Goal: Task Accomplishment & Management: Manage account settings

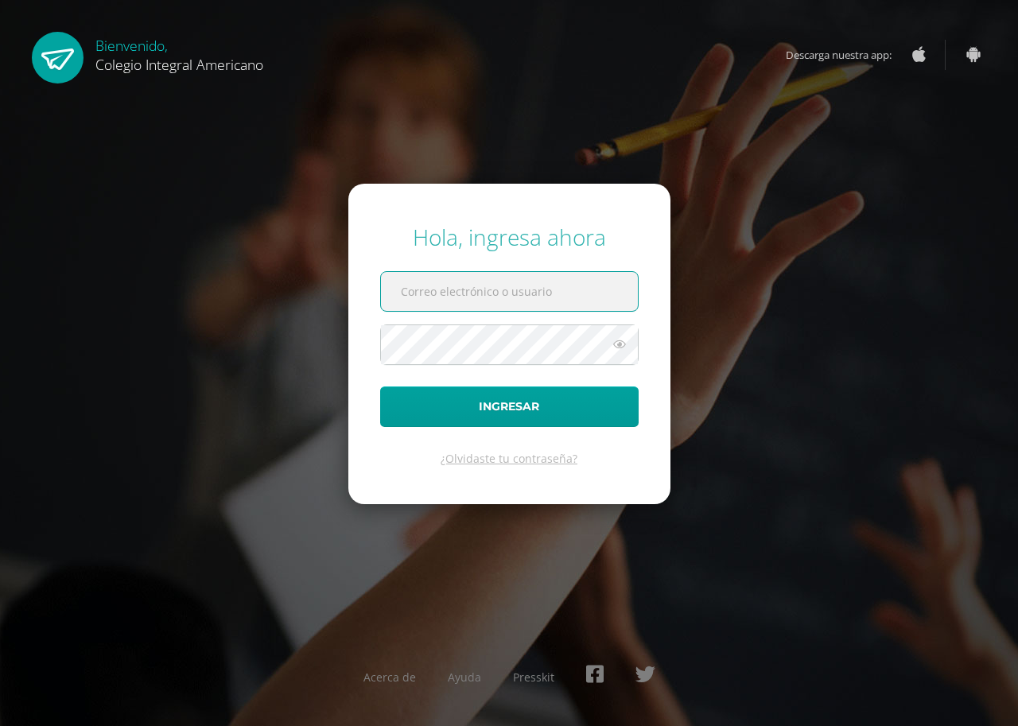
click at [549, 287] on input "text" at bounding box center [509, 291] width 257 height 39
type input "[EMAIL_ADDRESS][DOMAIN_NAME]"
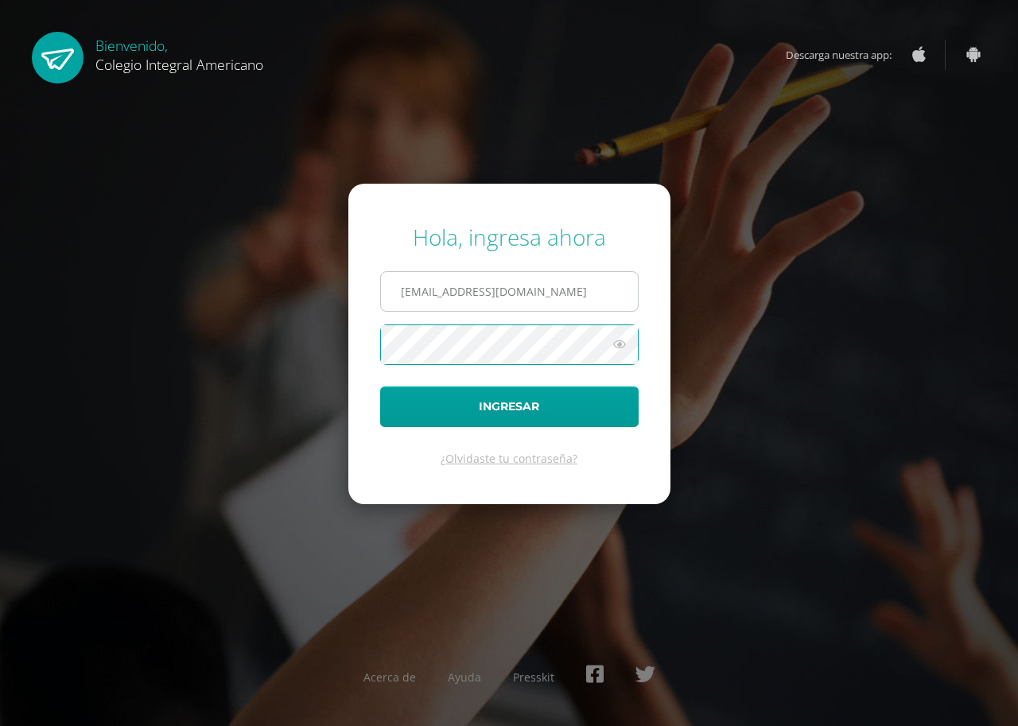
click at [380, 386] on button "Ingresar" at bounding box center [509, 406] width 258 height 41
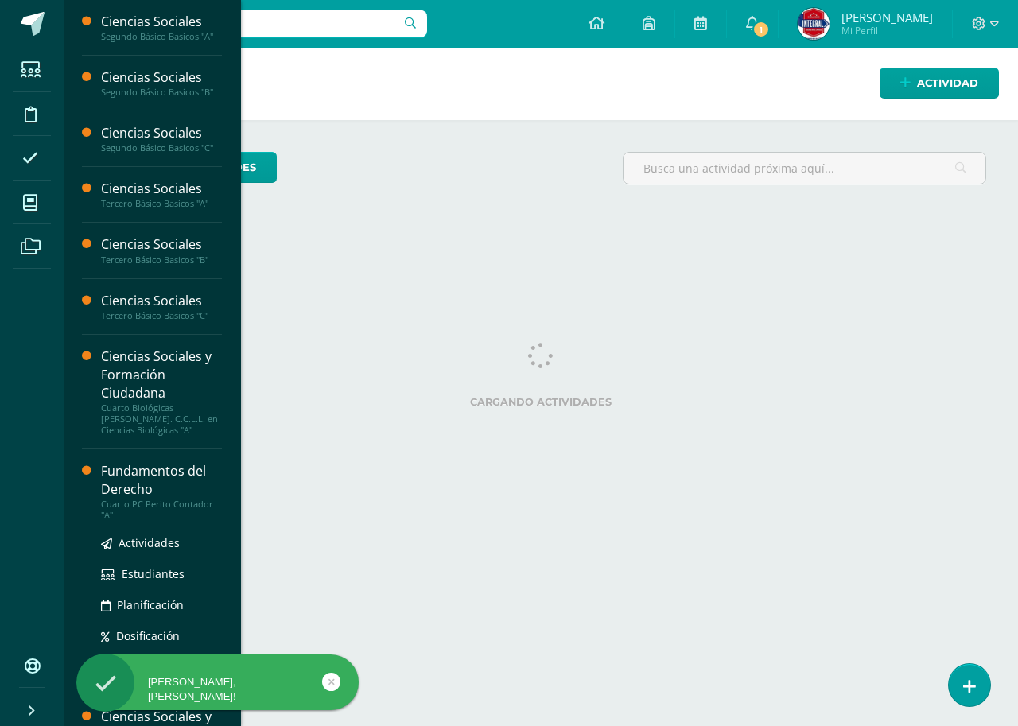
click at [149, 500] on div "Cuarto PC Perito Contador "A"" at bounding box center [161, 510] width 121 height 22
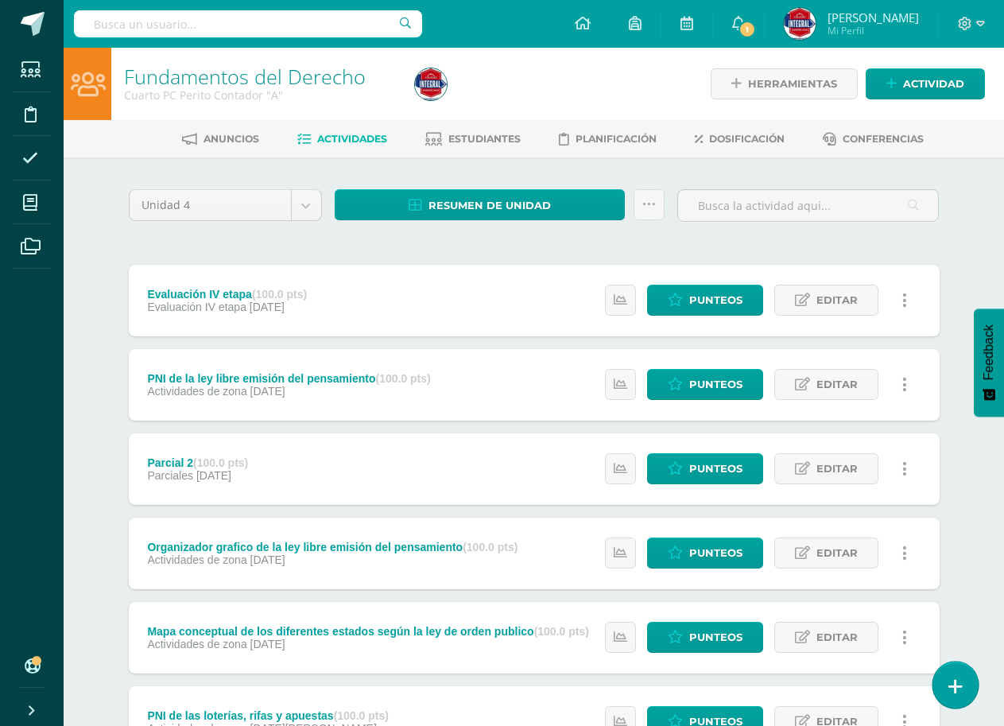
click at [968, 695] on link at bounding box center [955, 685] width 45 height 46
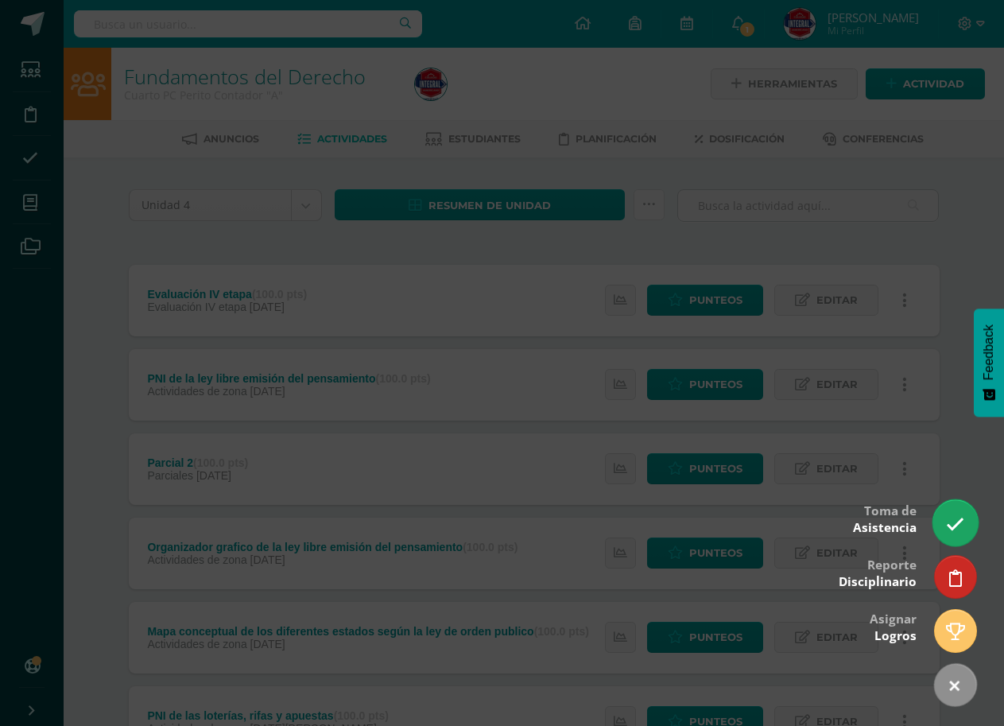
click at [945, 518] on link at bounding box center [955, 522] width 45 height 46
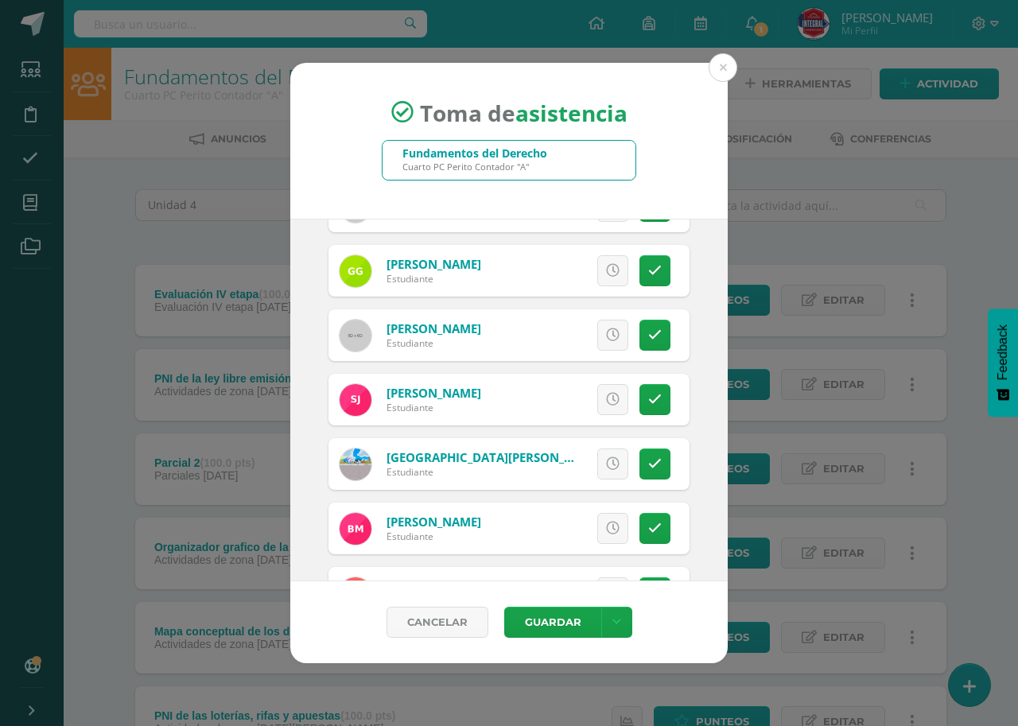
scroll to position [367, 0]
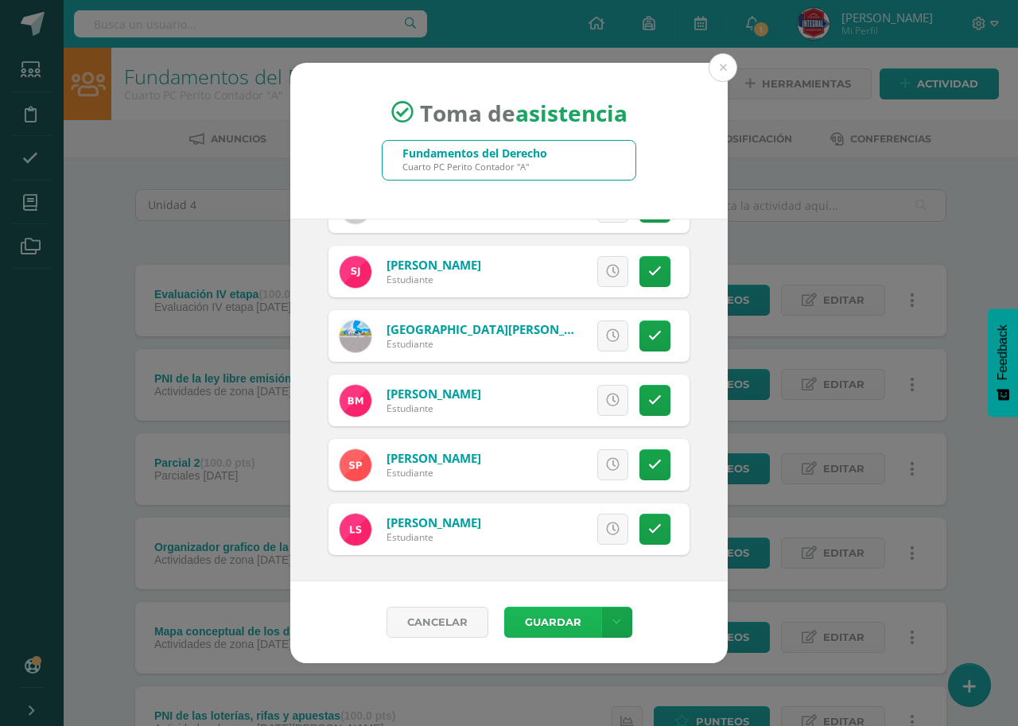
click at [560, 615] on button "Guardar" at bounding box center [552, 622] width 97 height 31
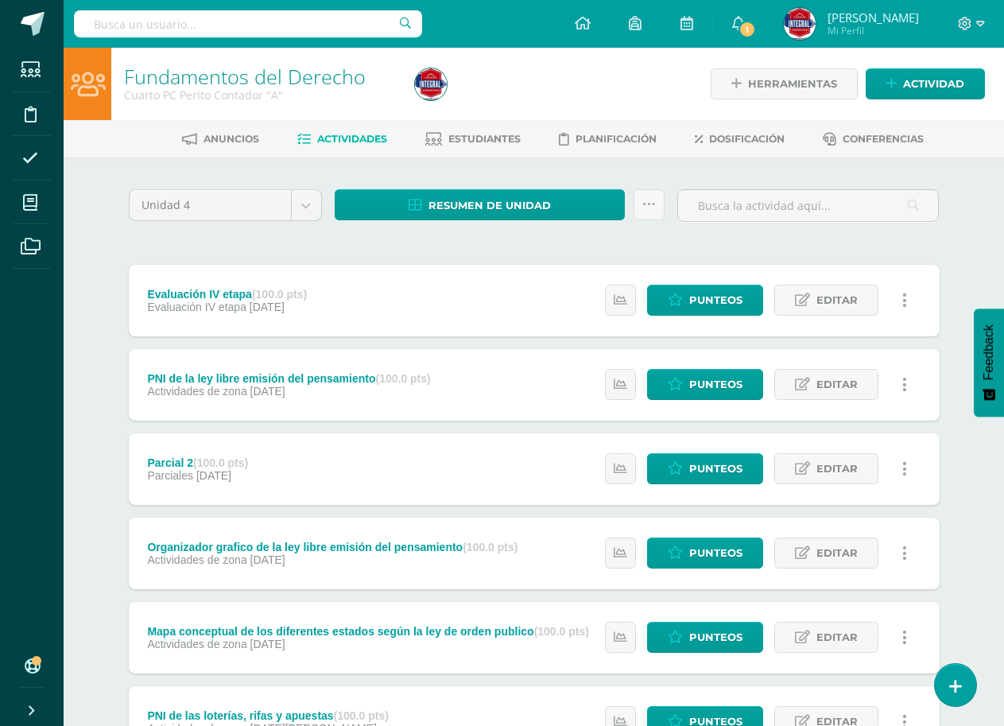
scroll to position [469, 0]
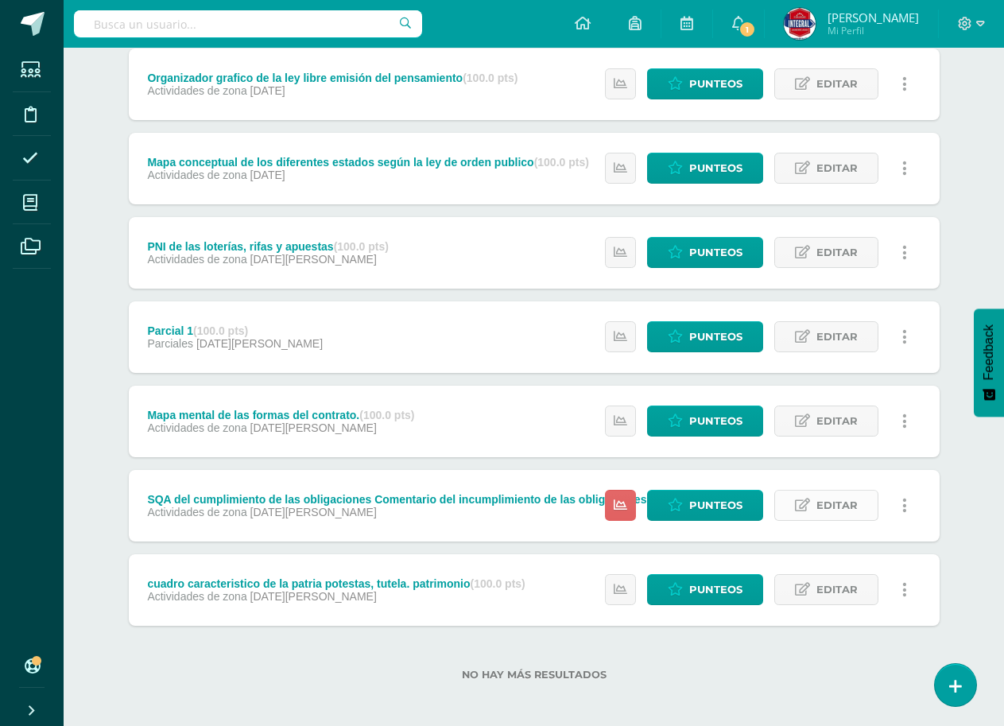
click at [849, 503] on span "Editar" at bounding box center [837, 505] width 41 height 29
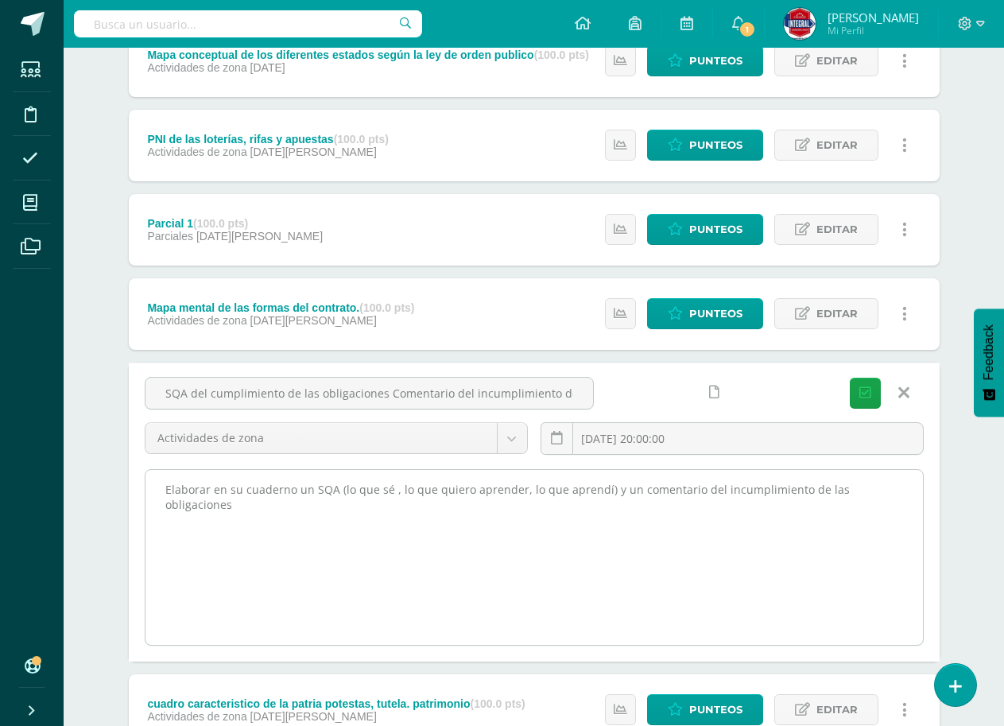
scroll to position [702, 0]
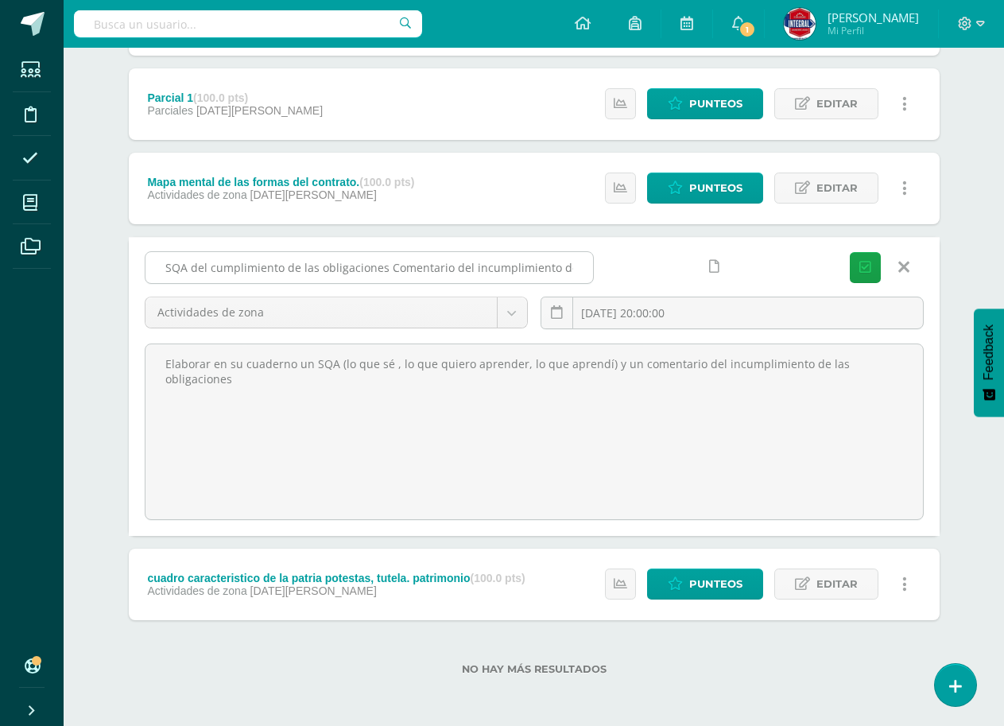
click at [363, 273] on input "SQA del cumplimiento de las obligaciones Comentario del incumplimiento de las o…" at bounding box center [370, 267] width 448 height 31
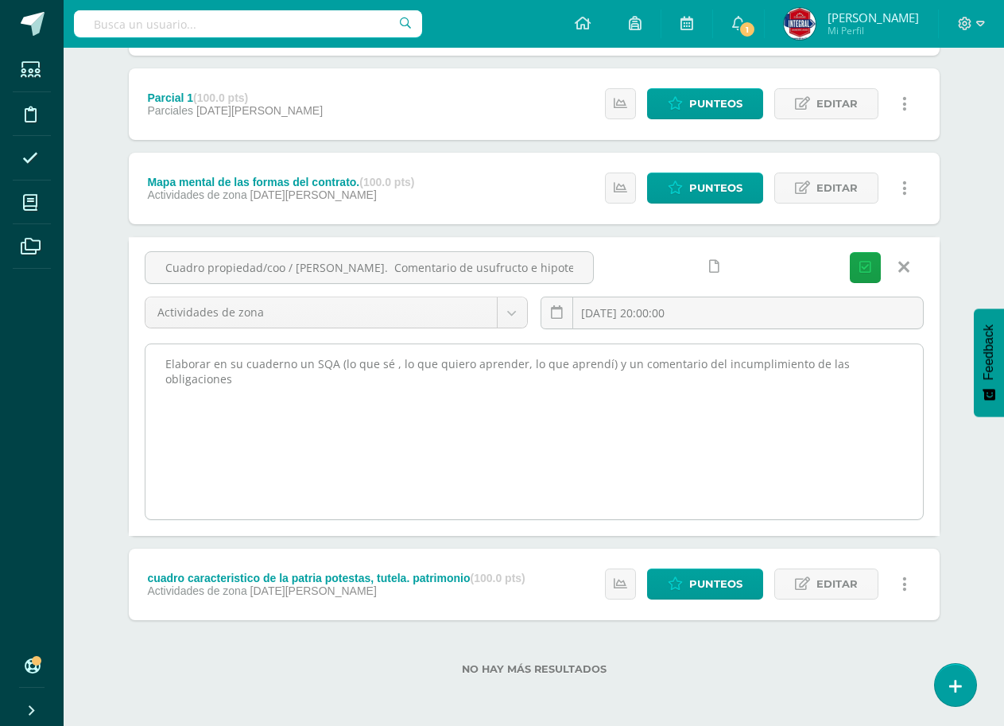
type input "Cuadro propiedad/coo / horiz. Comentario de usufructo e hipoteca"
drag, startPoint x: 289, startPoint y: 383, endPoint x: 196, endPoint y: 356, distance: 97.6
click at [196, 356] on textarea "Elaborar en su cuaderno un SQA (lo que sé , lo que quiero aprender, lo que apre…" at bounding box center [535, 431] width 778 height 175
drag, startPoint x: 643, startPoint y: 364, endPoint x: 620, endPoint y: 378, distance: 27.1
click at [620, 378] on textarea "Elaborar en su cuaderno un SQA (lo que sé , lo que quiero aprender, lo que apre…" at bounding box center [535, 431] width 778 height 175
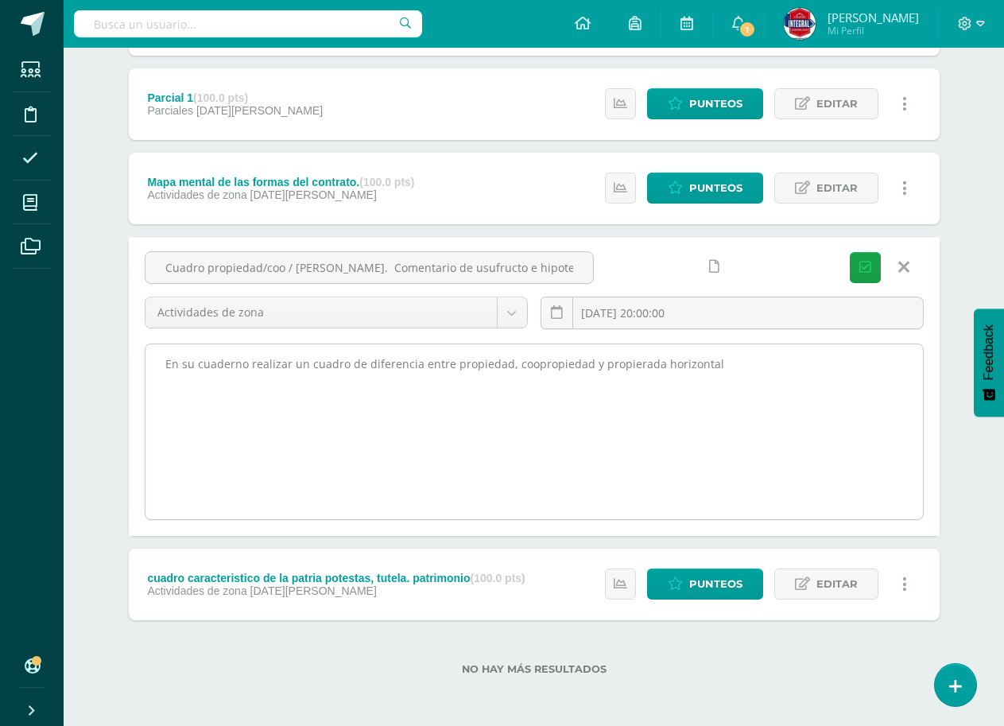
click at [667, 369] on textarea "Elaborar en su cuaderno un SQA (lo que sé , lo que quiero aprender, lo que apre…" at bounding box center [535, 431] width 778 height 175
click at [750, 367] on textarea "Elaborar en su cuaderno un SQA (lo que sé , lo que quiero aprender, lo que apre…" at bounding box center [535, 431] width 778 height 175
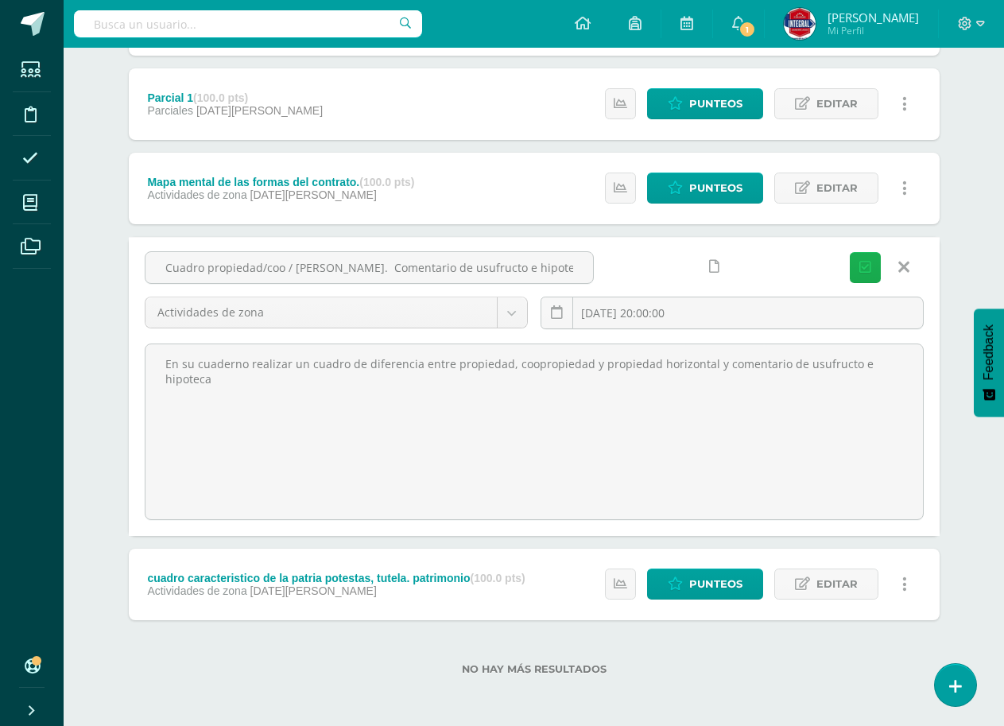
type textarea "En su cuaderno realizar un cuadro de diferencia entre propiedad, coopropiedad y…"
click at [860, 267] on icon "submit" at bounding box center [866, 268] width 12 height 14
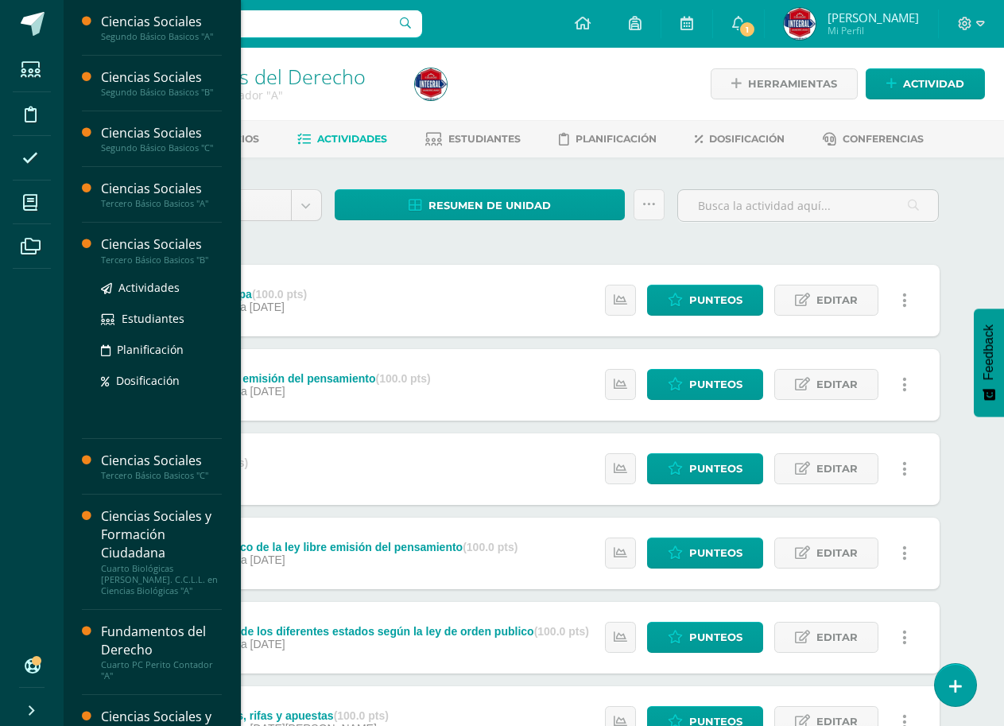
click at [134, 243] on div "Ciencias Sociales" at bounding box center [161, 244] width 121 height 18
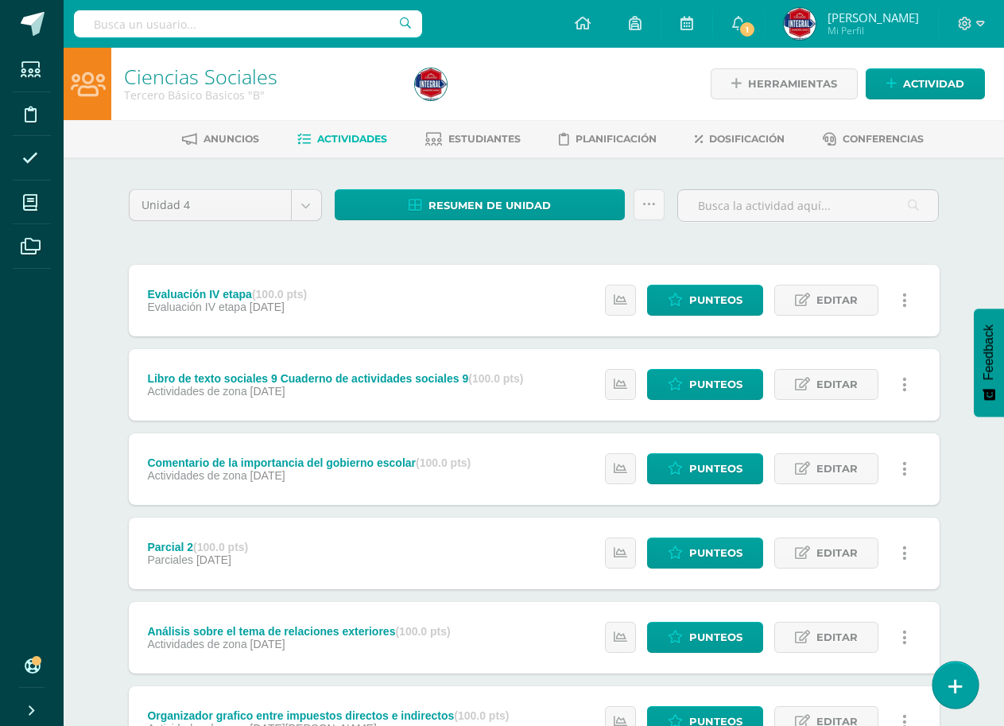
click at [953, 691] on icon at bounding box center [956, 686] width 14 height 18
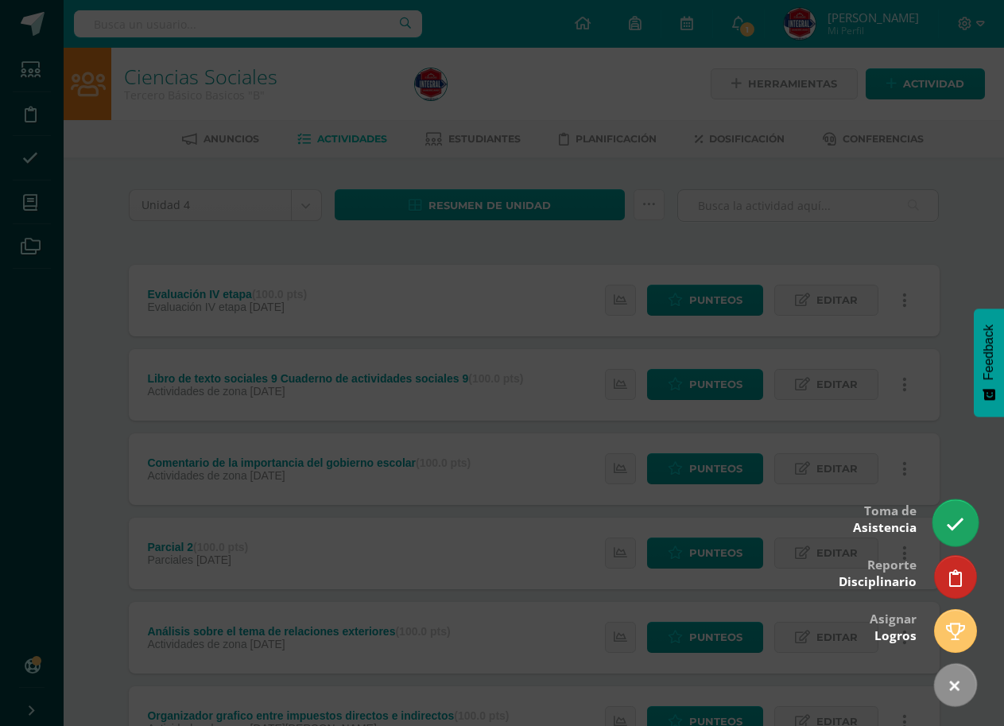
click at [975, 518] on link at bounding box center [955, 522] width 45 height 46
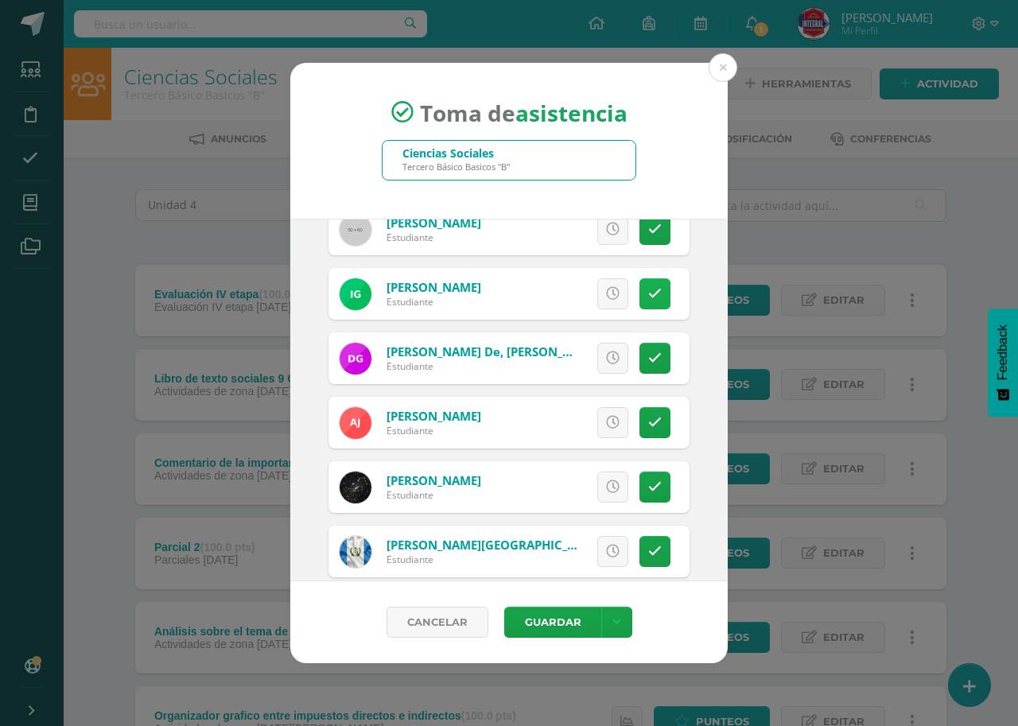
scroll to position [875, 0]
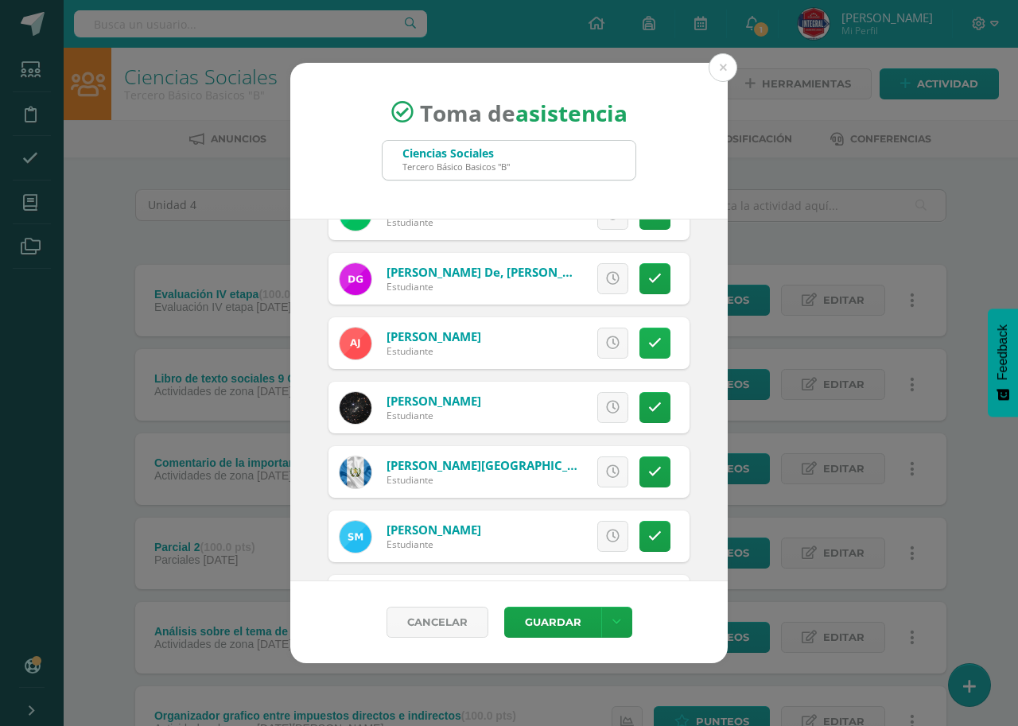
click at [648, 341] on icon at bounding box center [655, 343] width 14 height 14
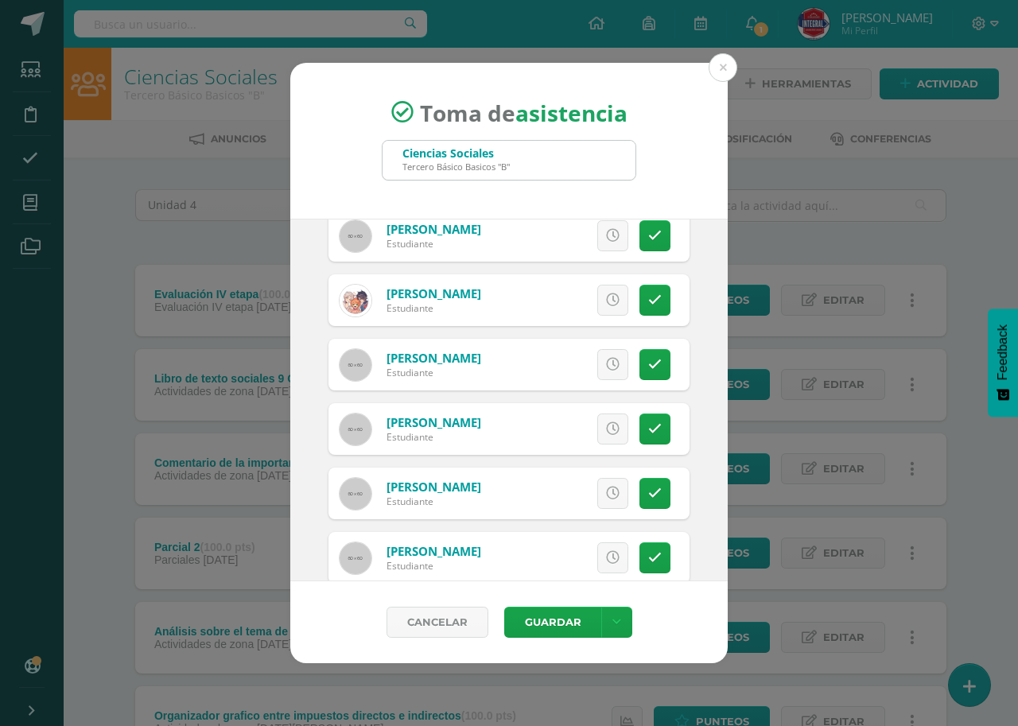
scroll to position [1590, 0]
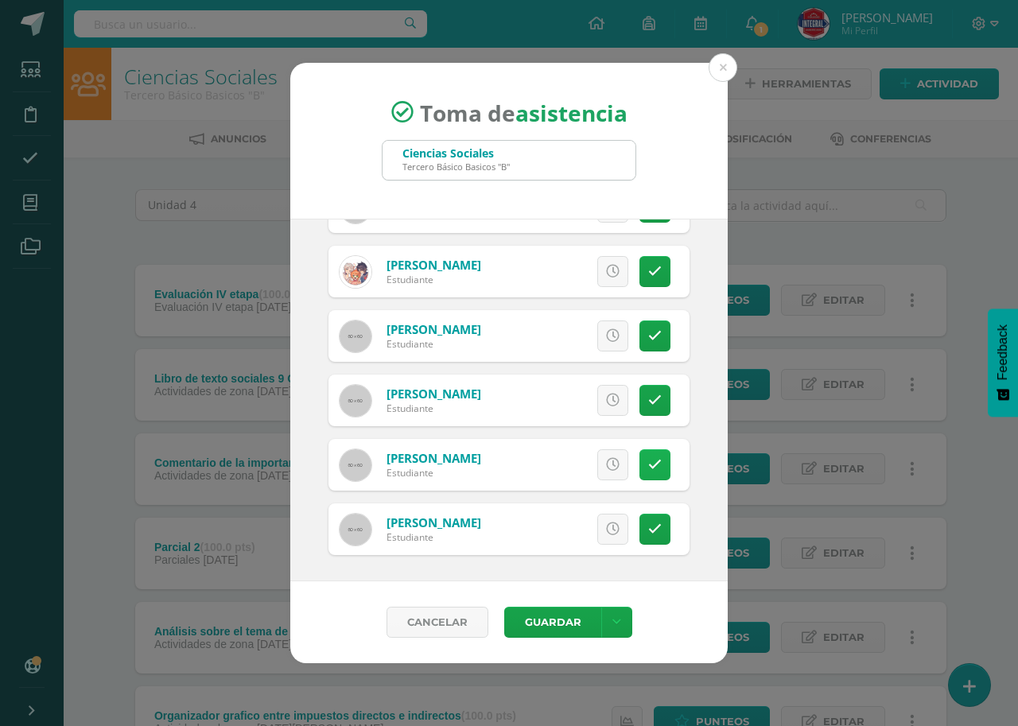
click at [648, 470] on icon at bounding box center [655, 465] width 14 height 14
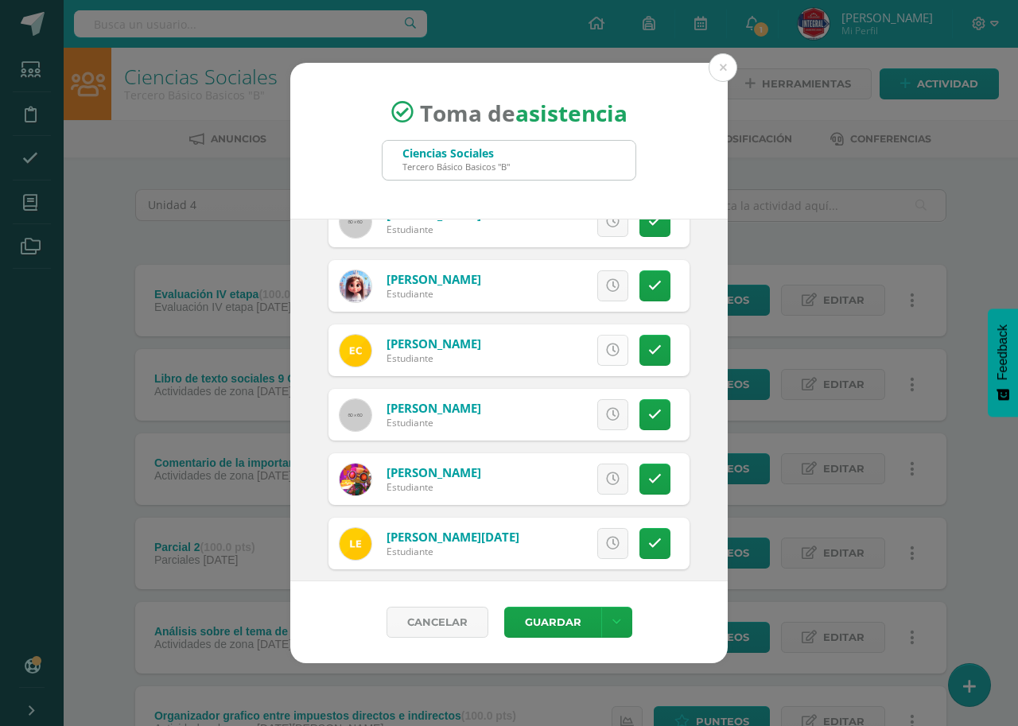
scroll to position [0, 0]
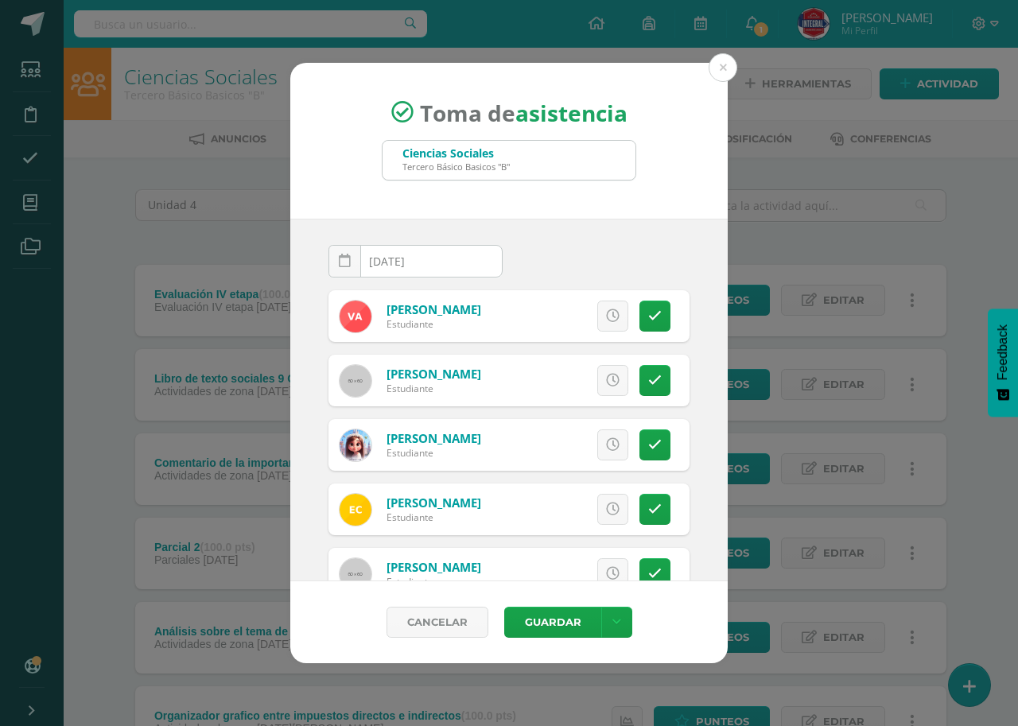
drag, startPoint x: 600, startPoint y: 506, endPoint x: 560, endPoint y: 573, distance: 78.8
click at [606, 507] on icon at bounding box center [613, 510] width 14 height 14
click at [547, 625] on button "Guardar" at bounding box center [552, 622] width 97 height 31
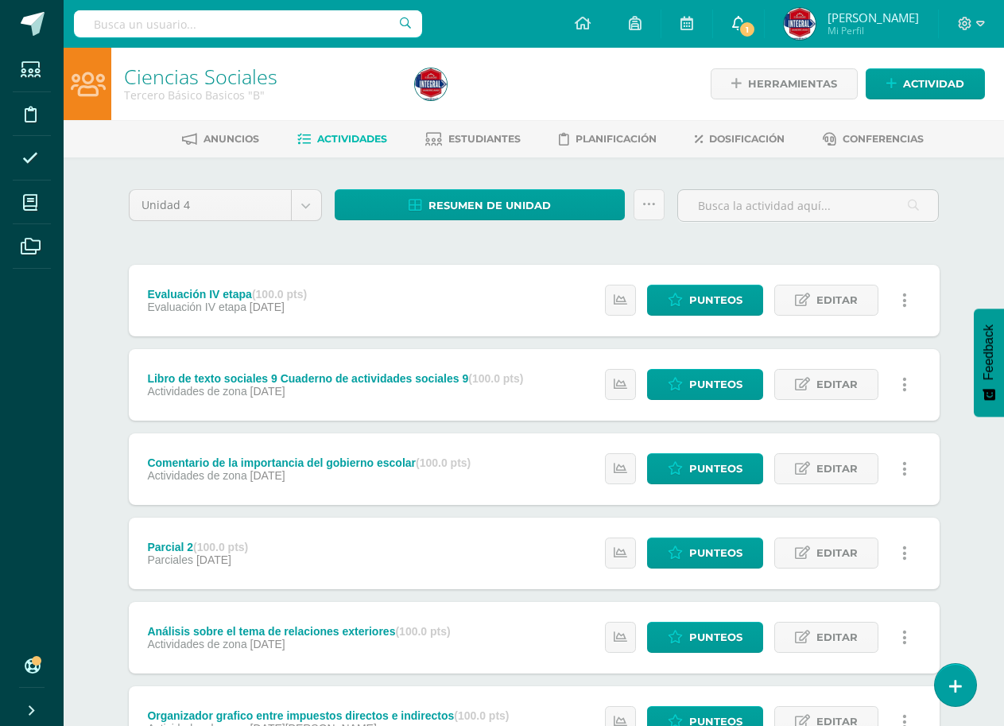
click at [764, 17] on link "1" at bounding box center [738, 24] width 51 height 48
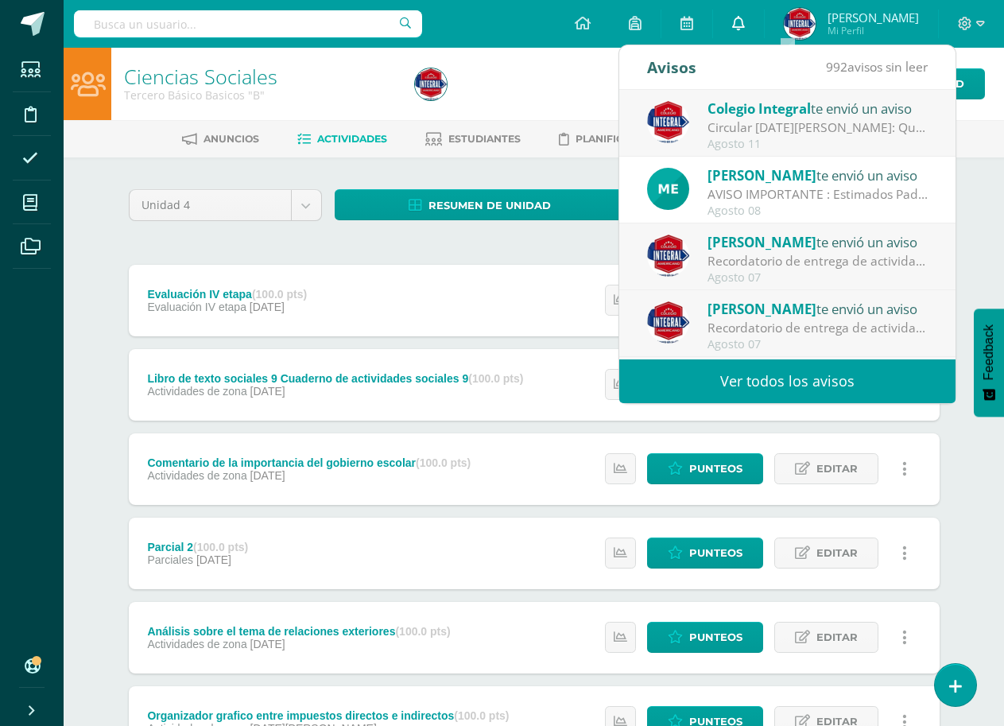
click at [745, 17] on icon at bounding box center [738, 23] width 13 height 14
